Goal: Task Accomplishment & Management: Use online tool/utility

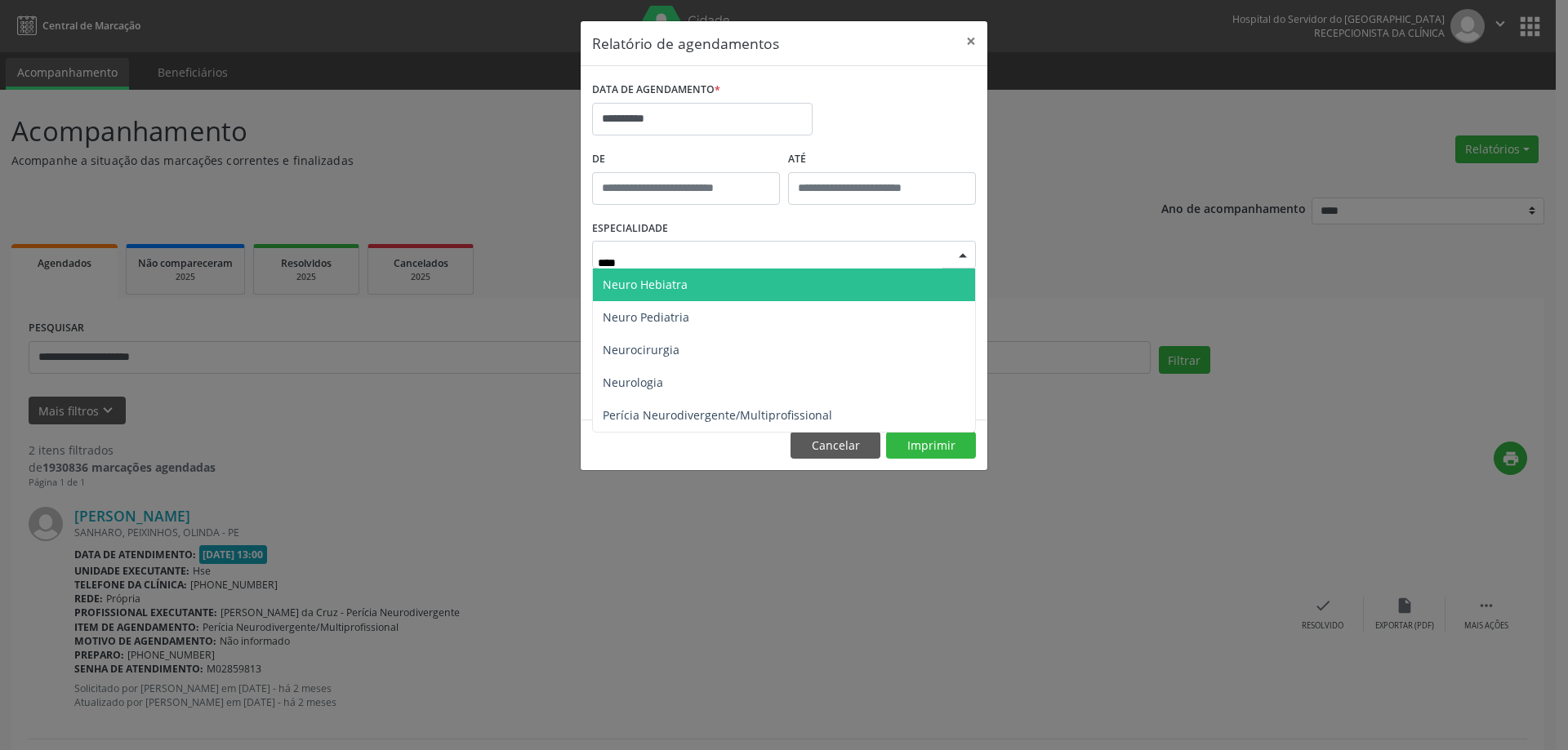
type input "*****"
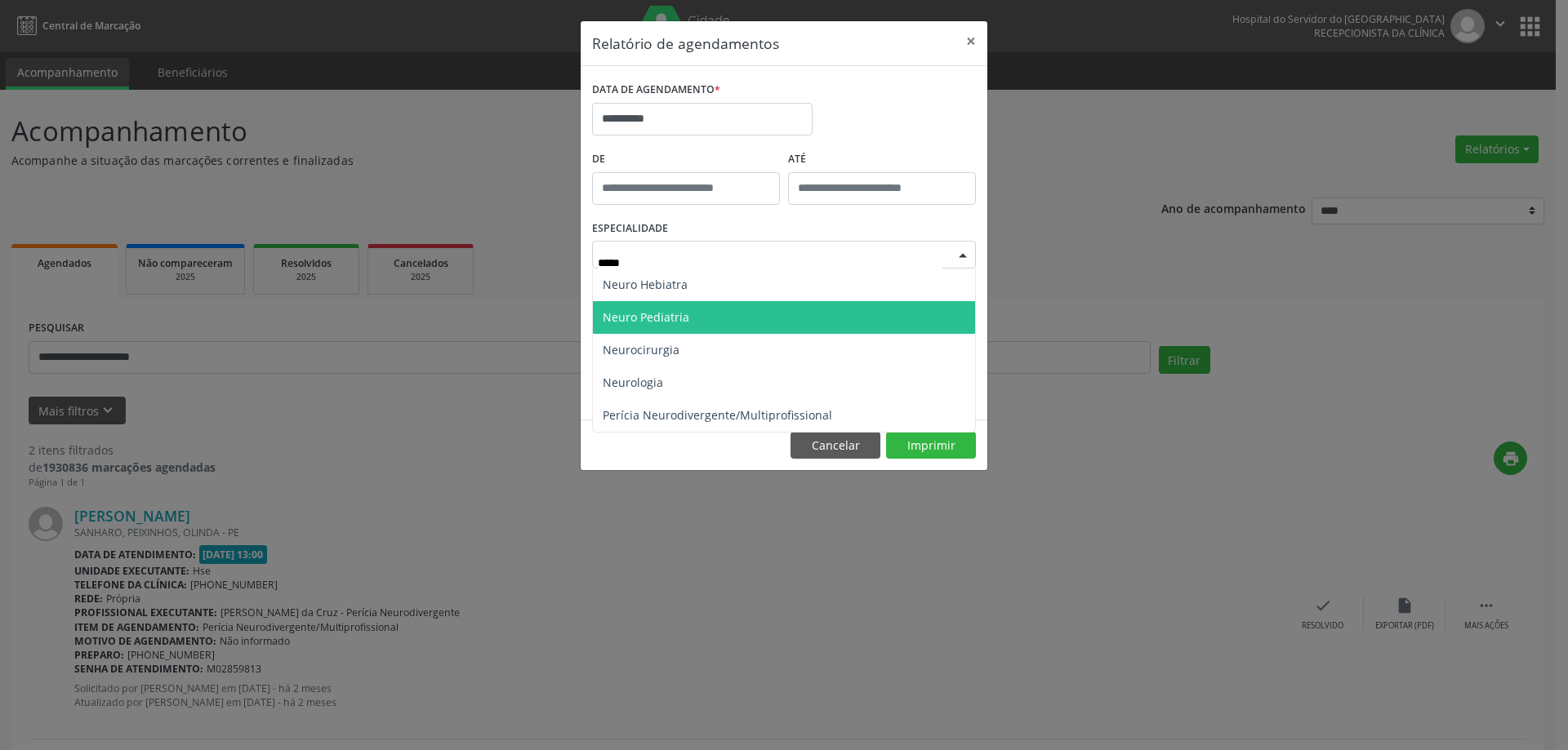
click at [729, 316] on span "Neuro Pediatria" at bounding box center [784, 317] width 382 height 32
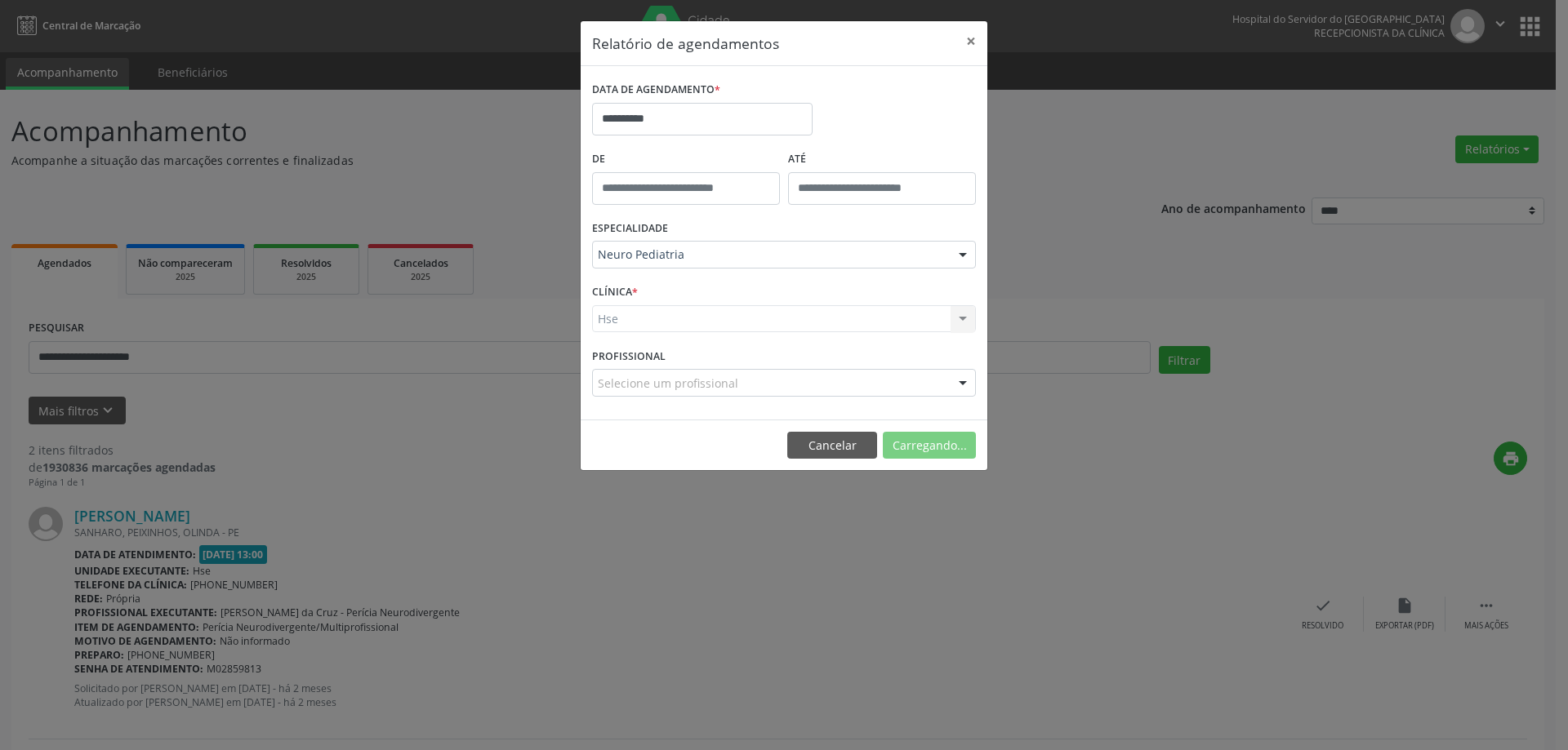
click at [749, 332] on div "Hse Hse Nenhum resultado encontrado para: " " Não há nenhuma opção para ser exi…" at bounding box center [784, 318] width 383 height 28
click at [753, 320] on div "Hse Hse Nenhum resultado encontrado para: " " Não há nenhuma opção para ser exi…" at bounding box center [784, 318] width 383 height 28
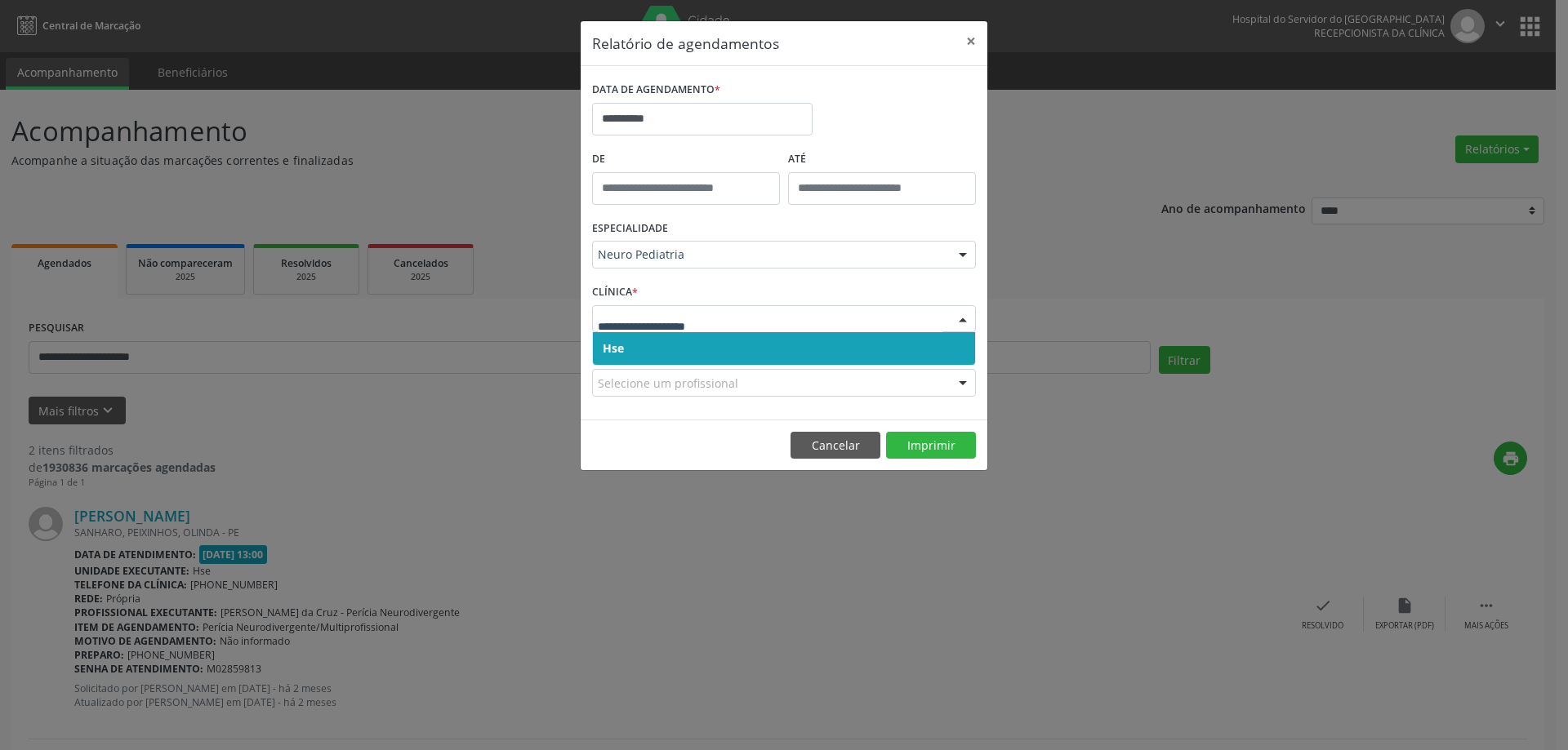
click at [718, 350] on span "Hse" at bounding box center [784, 348] width 382 height 32
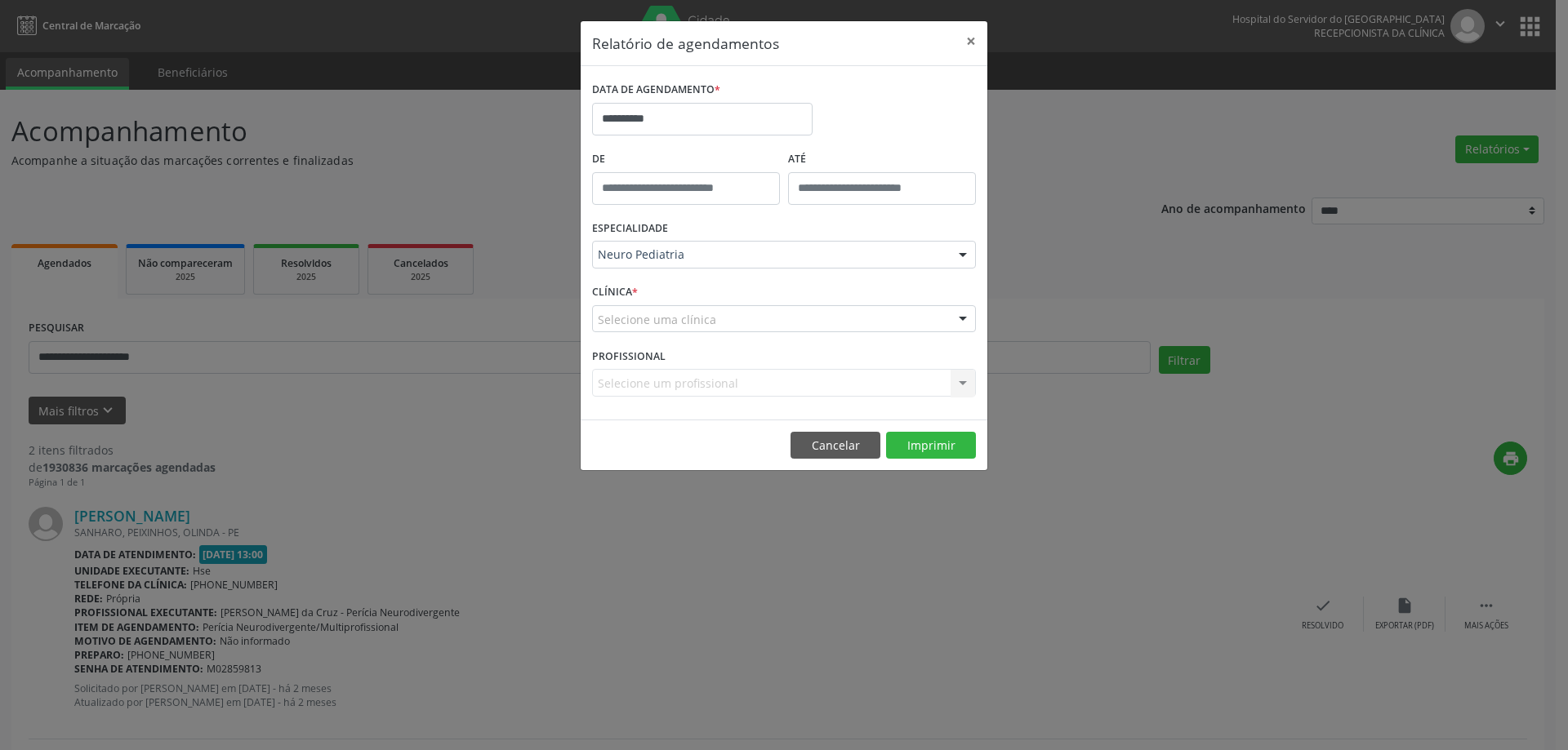
click at [742, 329] on div "Selecione uma clínica" at bounding box center [784, 318] width 383 height 28
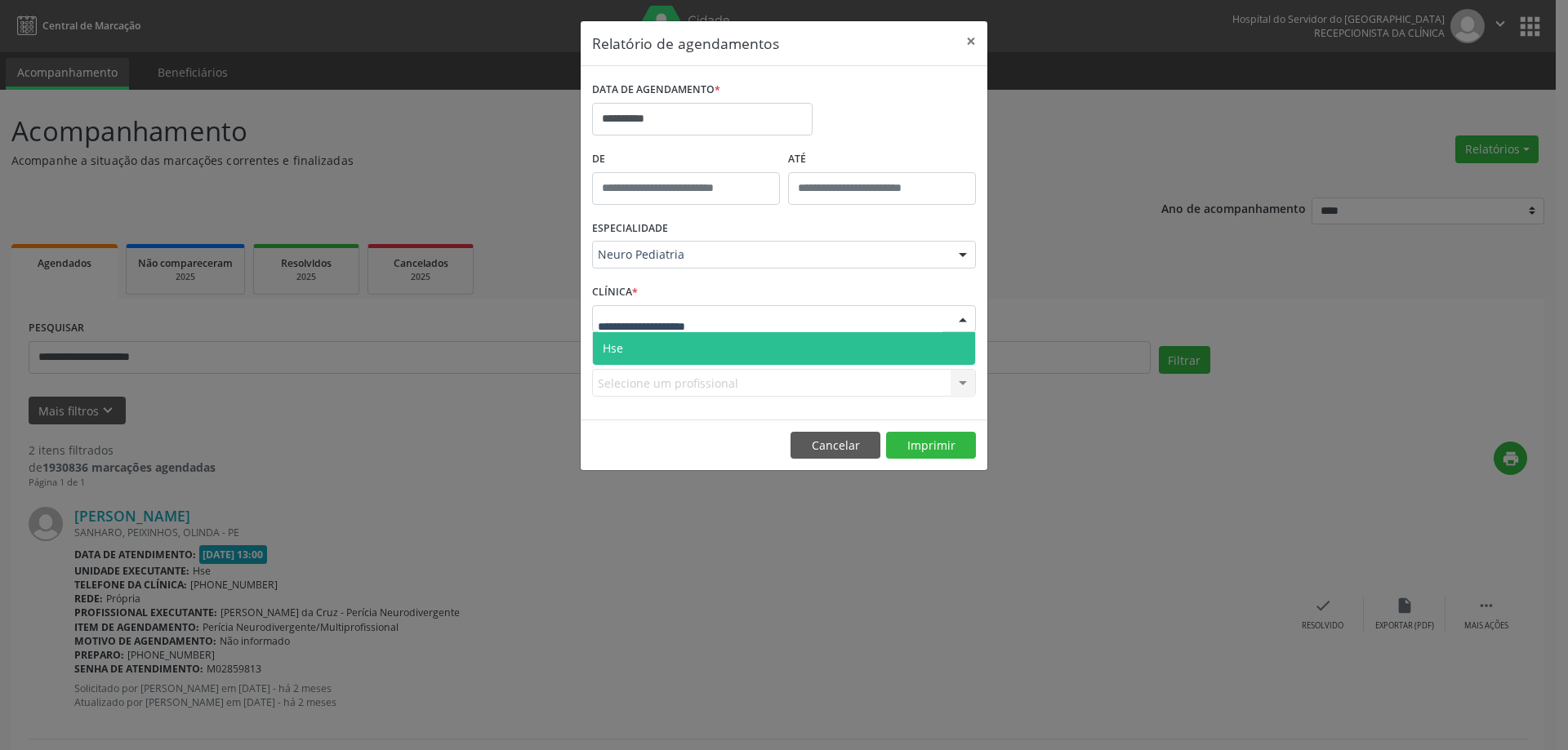
click at [730, 348] on span "Hse" at bounding box center [784, 348] width 382 height 32
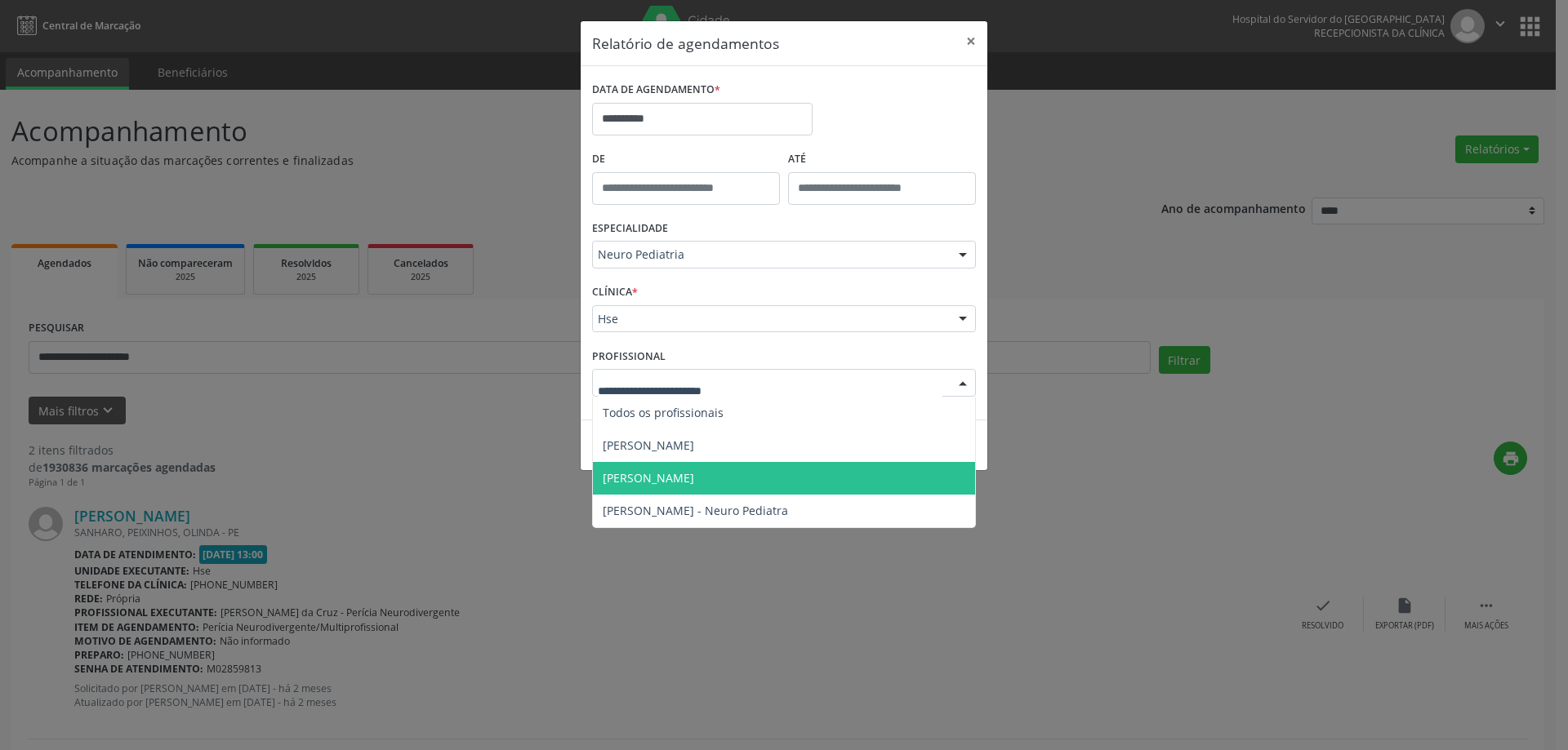
click at [694, 485] on span "[PERSON_NAME]" at bounding box center [649, 478] width 92 height 16
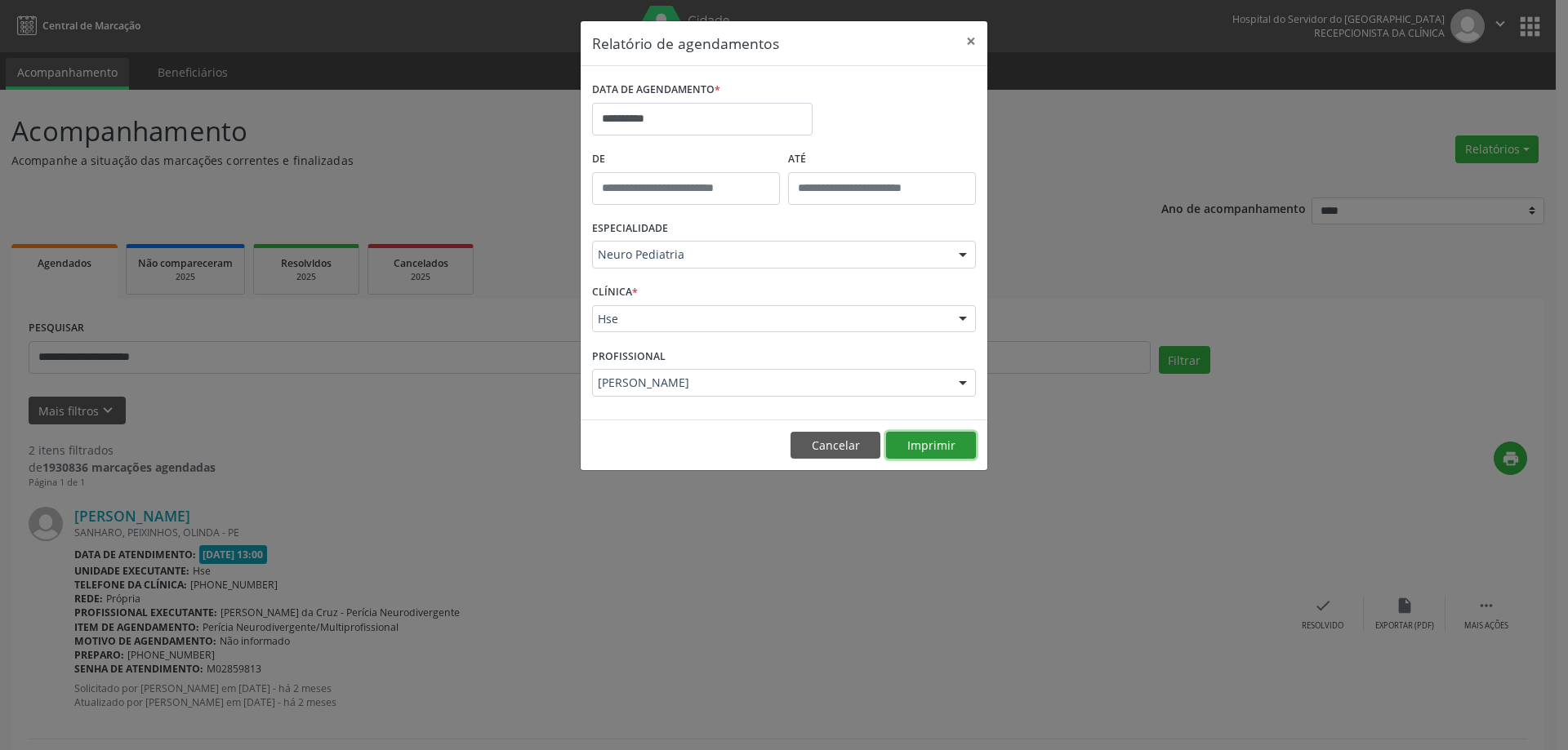
click at [936, 448] on button "Imprimir" at bounding box center [931, 445] width 90 height 28
click at [976, 38] on button "×" at bounding box center [970, 41] width 33 height 40
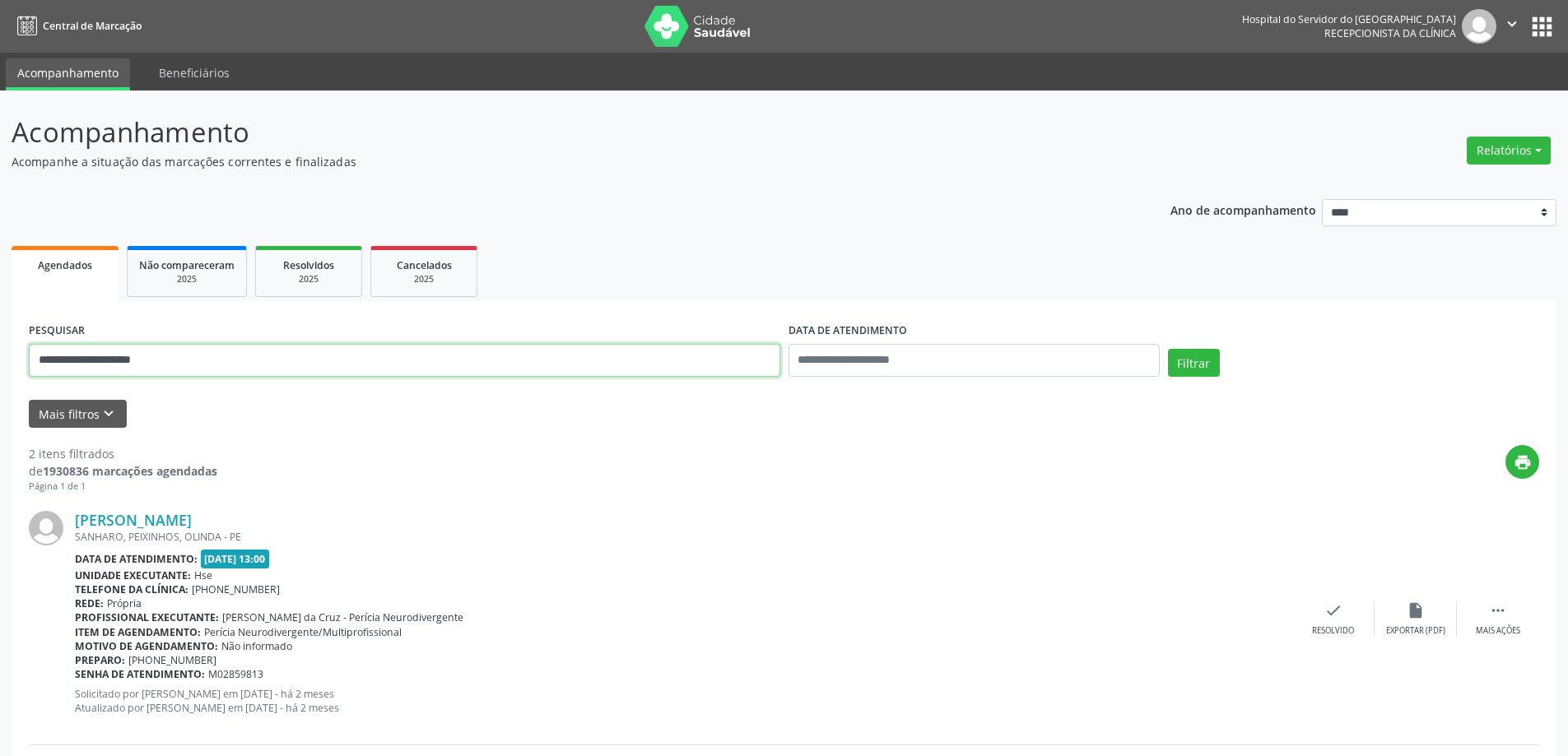
drag, startPoint x: 245, startPoint y: 344, endPoint x: 103, endPoint y: 366, distance: 143.7
click at [20, 368] on div "**********" at bounding box center [784, 656] width 1544 height 711
